Goal: Transaction & Acquisition: Purchase product/service

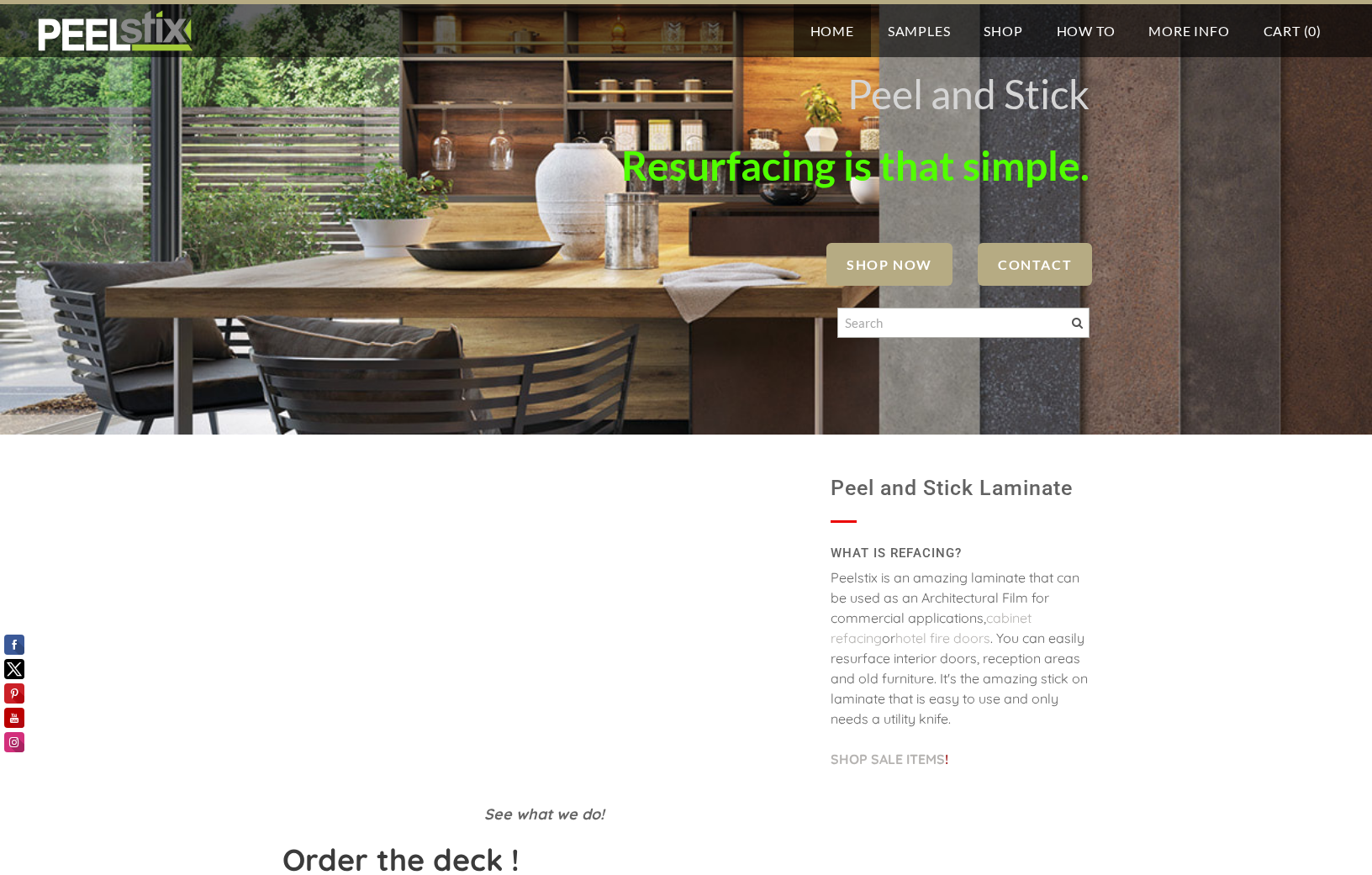
click at [889, 271] on span "SHOP NOW" at bounding box center [889, 264] width 126 height 43
click at [923, 322] on input "Search" at bounding box center [963, 322] width 252 height 30
type input "cayenne"
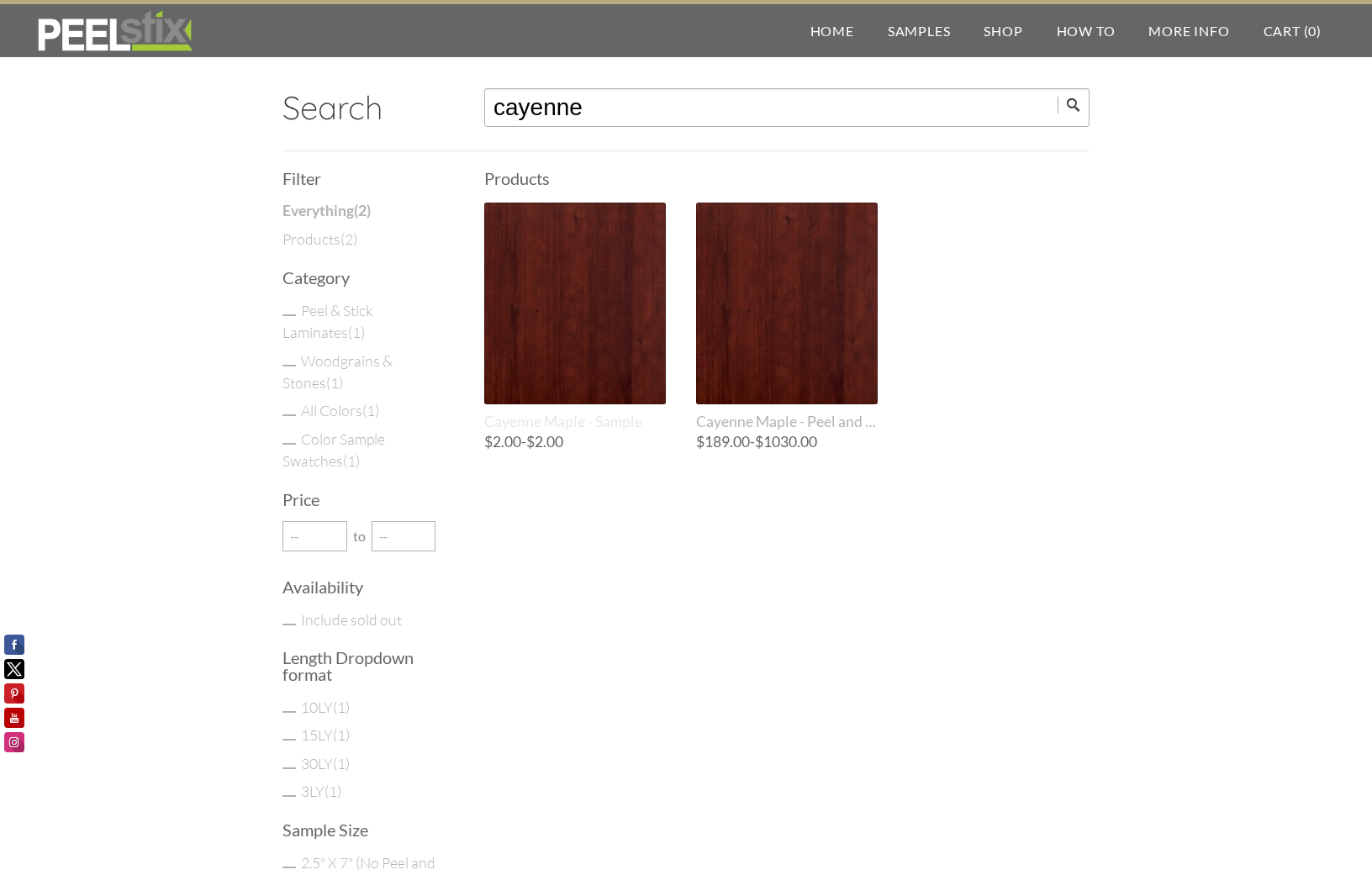
click at [582, 297] on div at bounding box center [575, 303] width 181 height 201
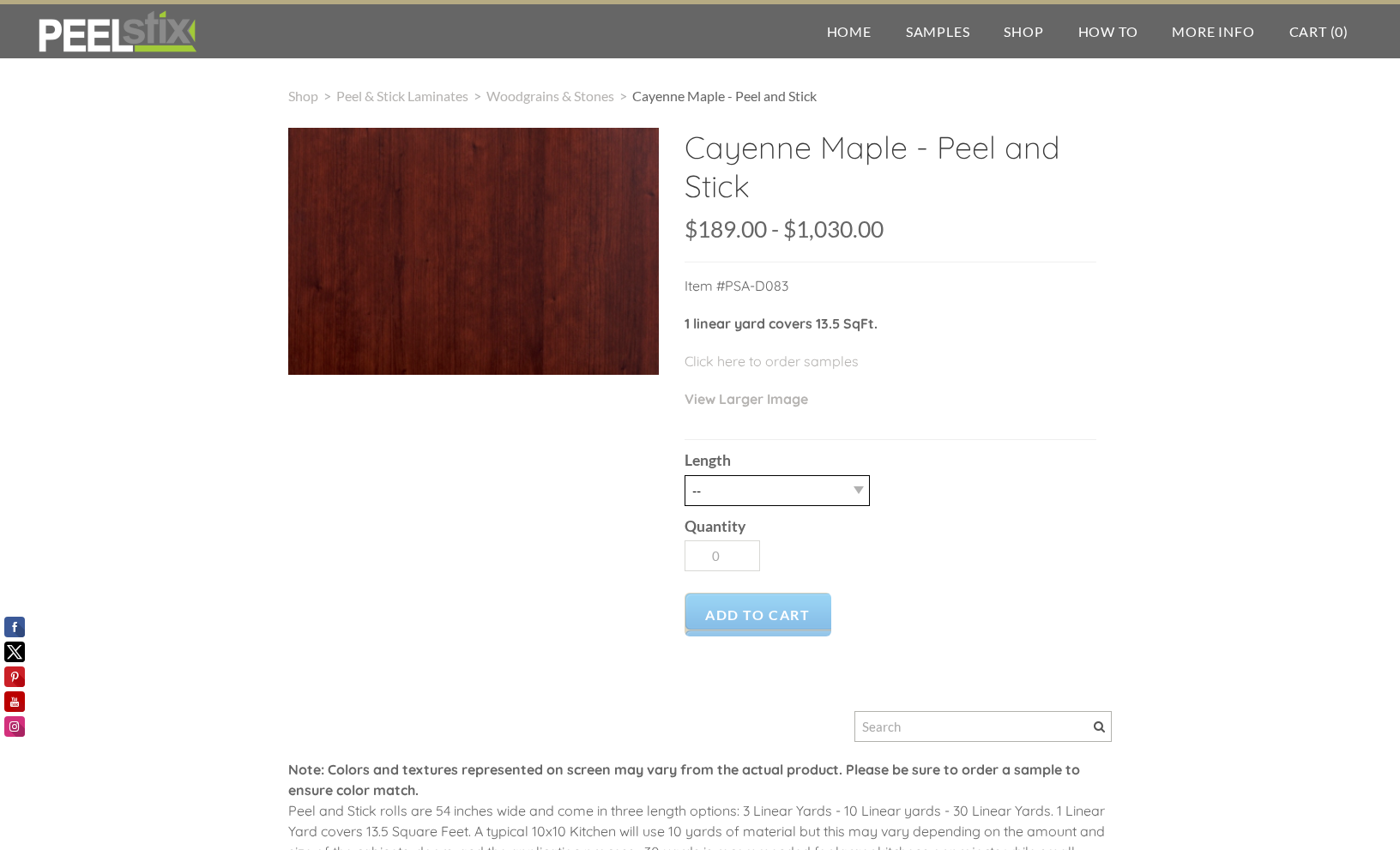
click at [846, 491] on select "-- 3LY 10LY 15LY 30LY" at bounding box center [777, 489] width 185 height 30
select select "3LY"
click at [684, 475] on select "-- 3LY 10LY 15LY 30LY" at bounding box center [777, 489] width 185 height 30
type input "1"
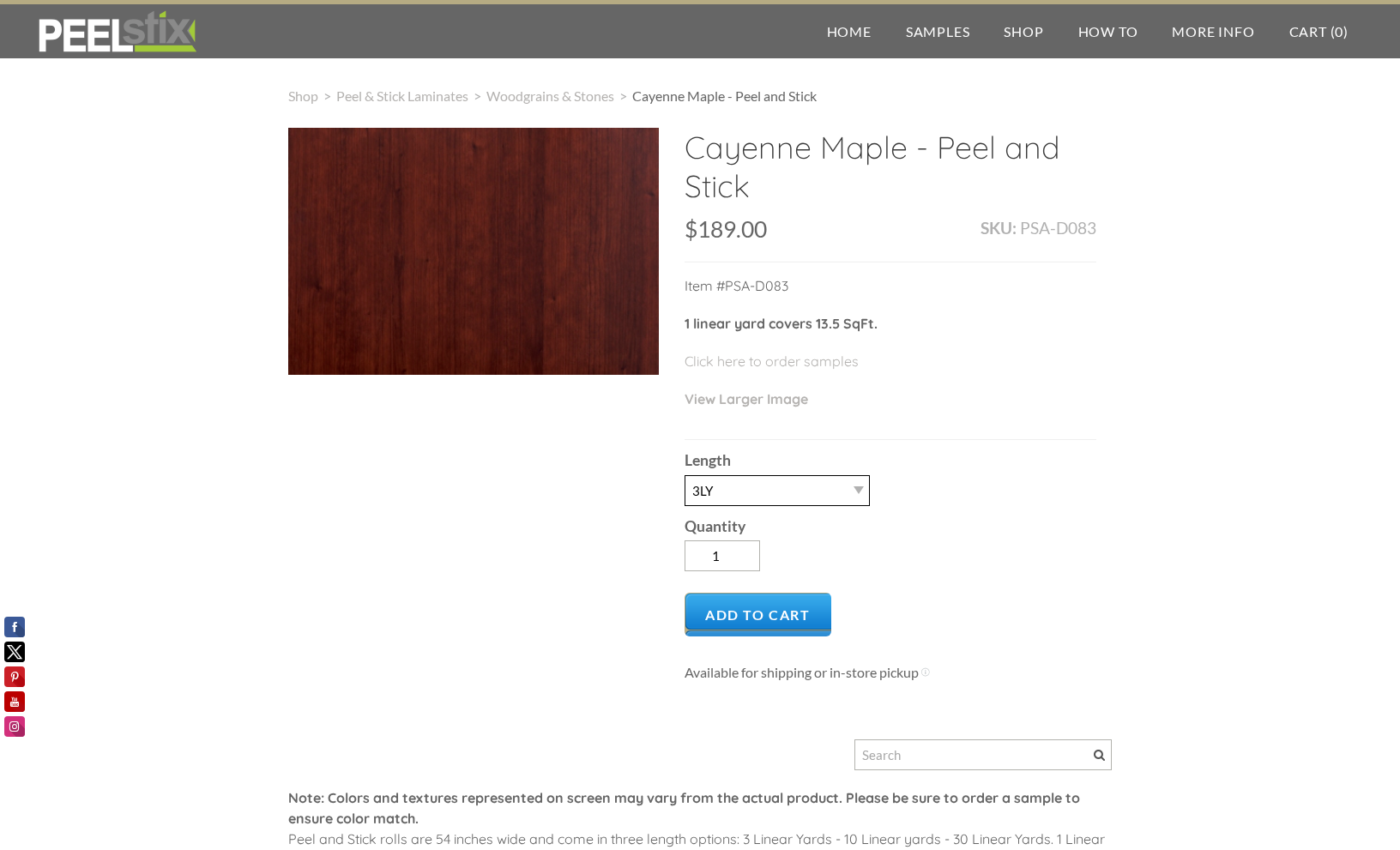
click at [854, 480] on select "-- 3LY 10LY 15LY 30LY" at bounding box center [777, 489] width 185 height 30
select select "10LY"
click at [684, 475] on select "-- 3LY 10LY 15LY 30LY" at bounding box center [777, 489] width 185 height 30
